Goal: Find specific page/section: Find specific page/section

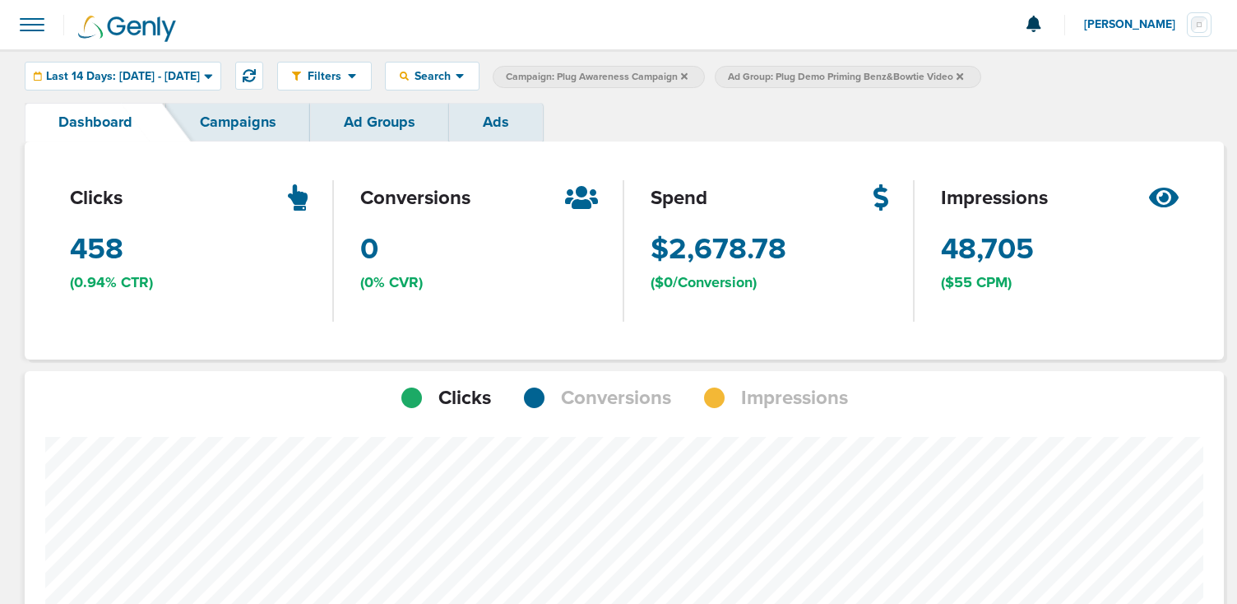
scroll to position [1161, 1188]
click at [256, 74] on icon at bounding box center [249, 75] width 13 height 13
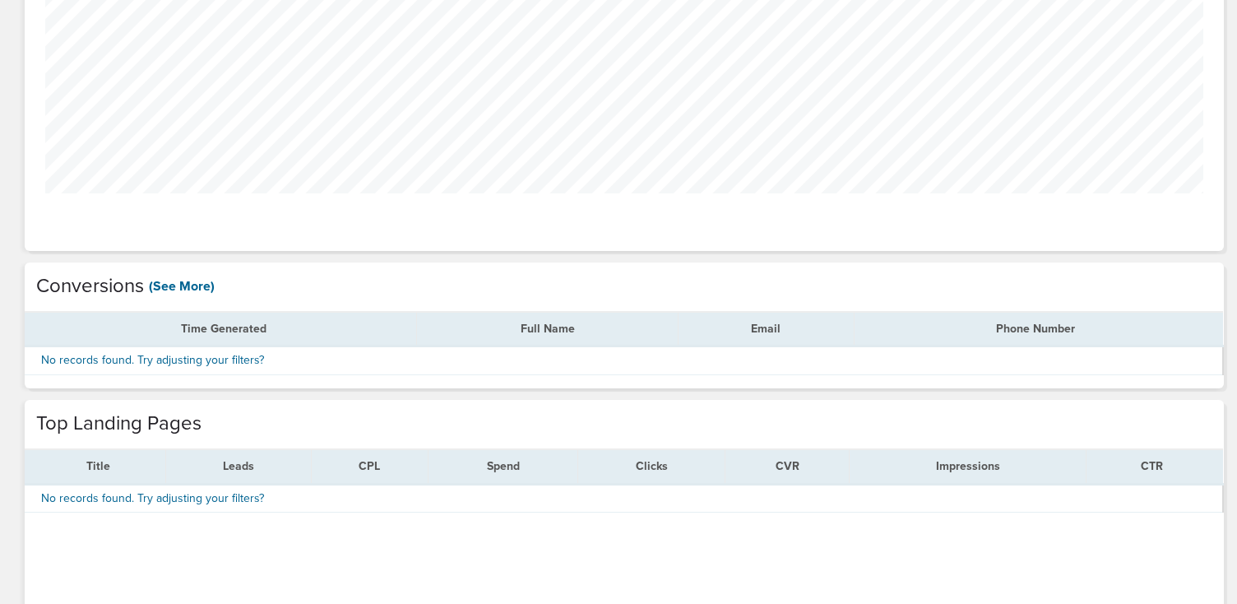
scroll to position [0, 0]
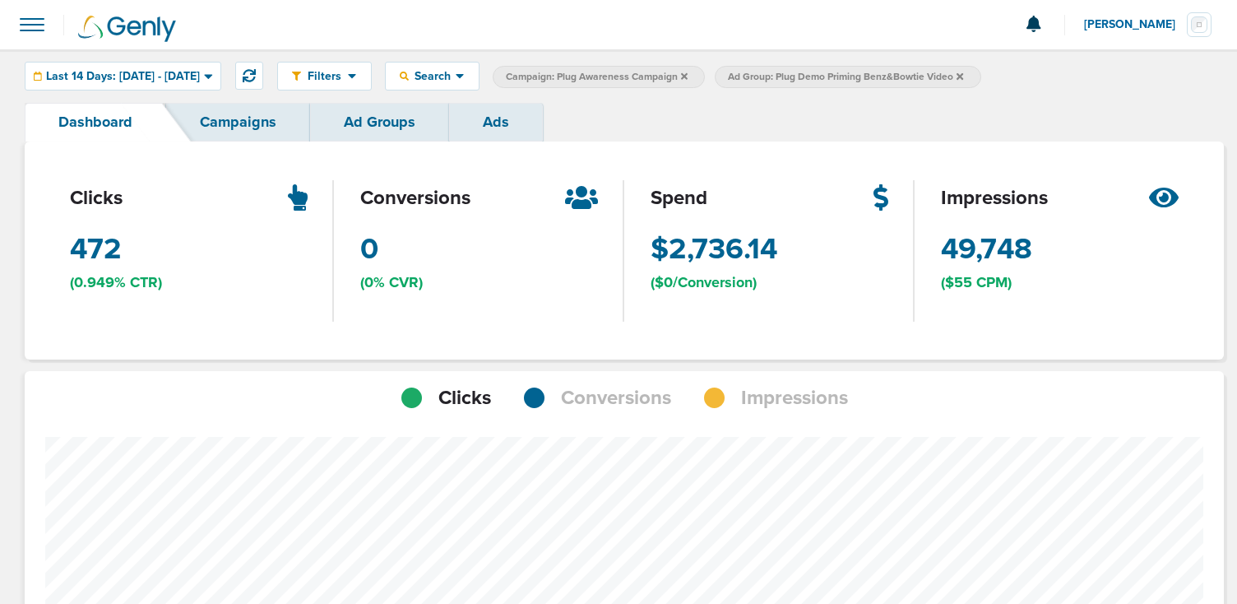
click at [498, 127] on link "Ads" at bounding box center [496, 122] width 94 height 39
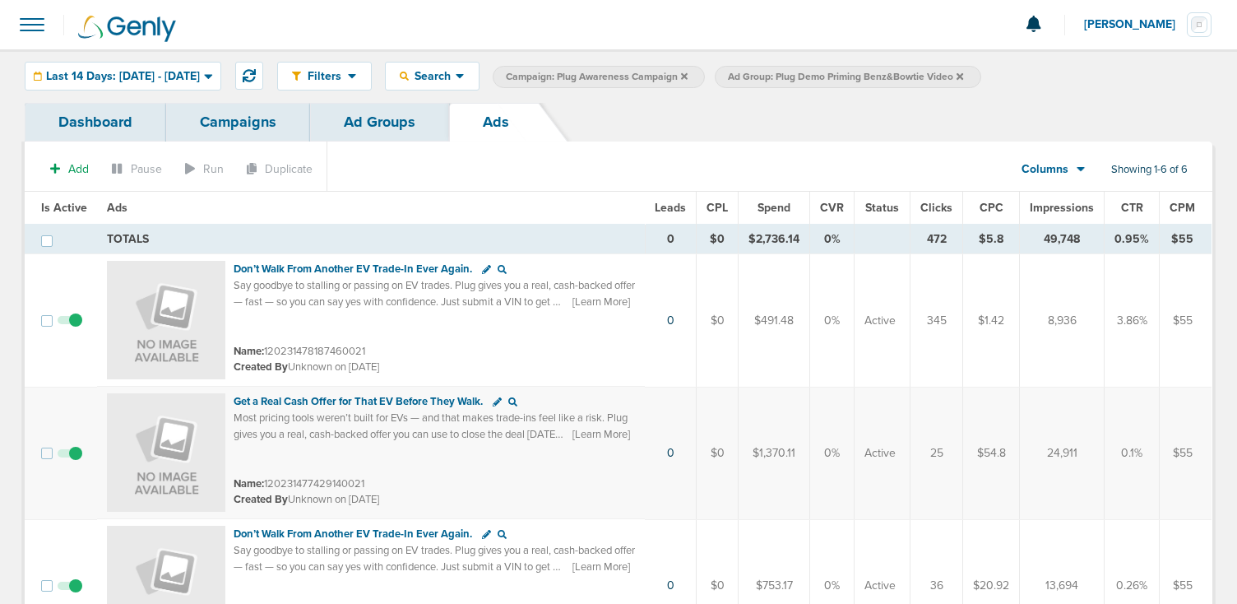
click at [107, 121] on link "Dashboard" at bounding box center [95, 122] width 141 height 39
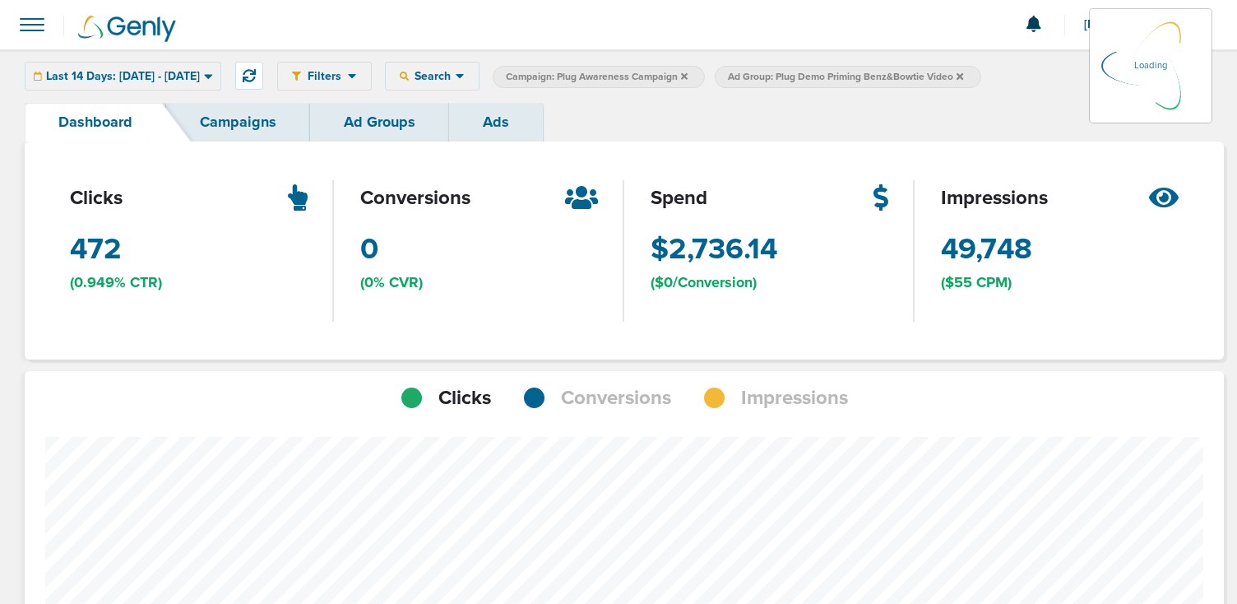
scroll to position [1161, 1188]
